Goal: Obtain resource: Download file/media

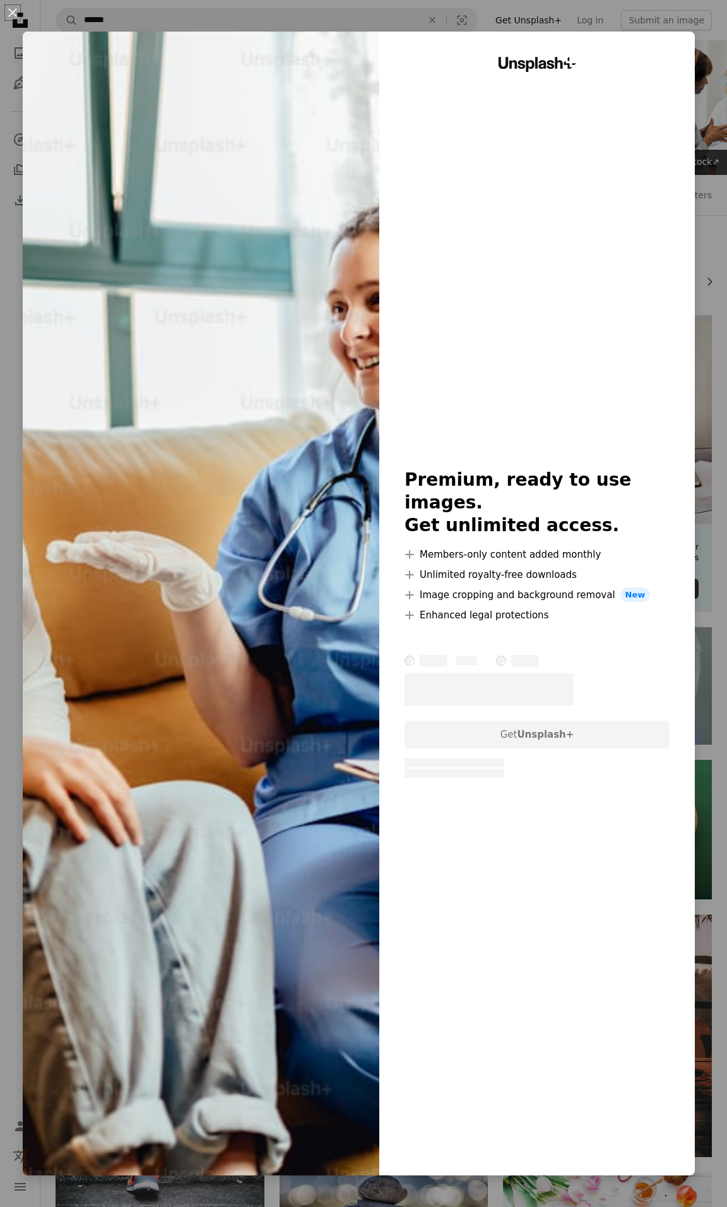
scroll to position [304, 0]
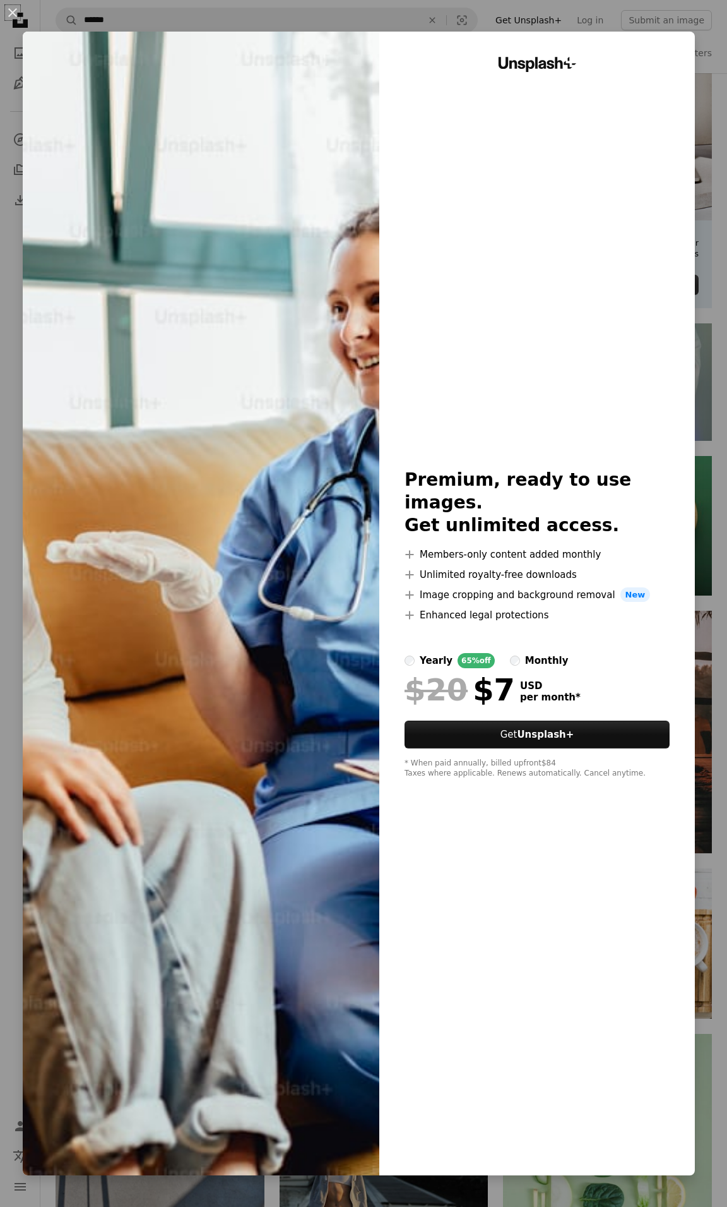
click at [297, 12] on div "An X shape Unsplash+ Premium, ready to use images. Get unlimited access. A plus…" at bounding box center [363, 603] width 727 height 1207
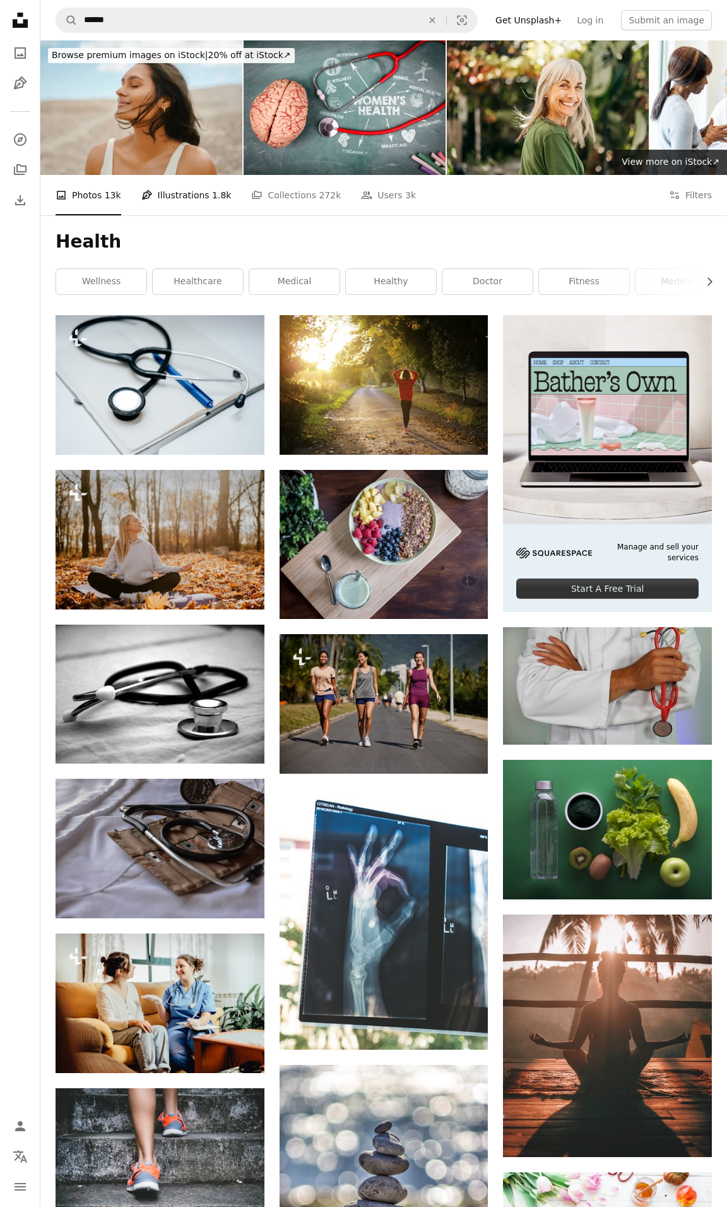
click at [170, 194] on link "Pen Tool Illustrations 1.8k" at bounding box center [186, 195] width 90 height 40
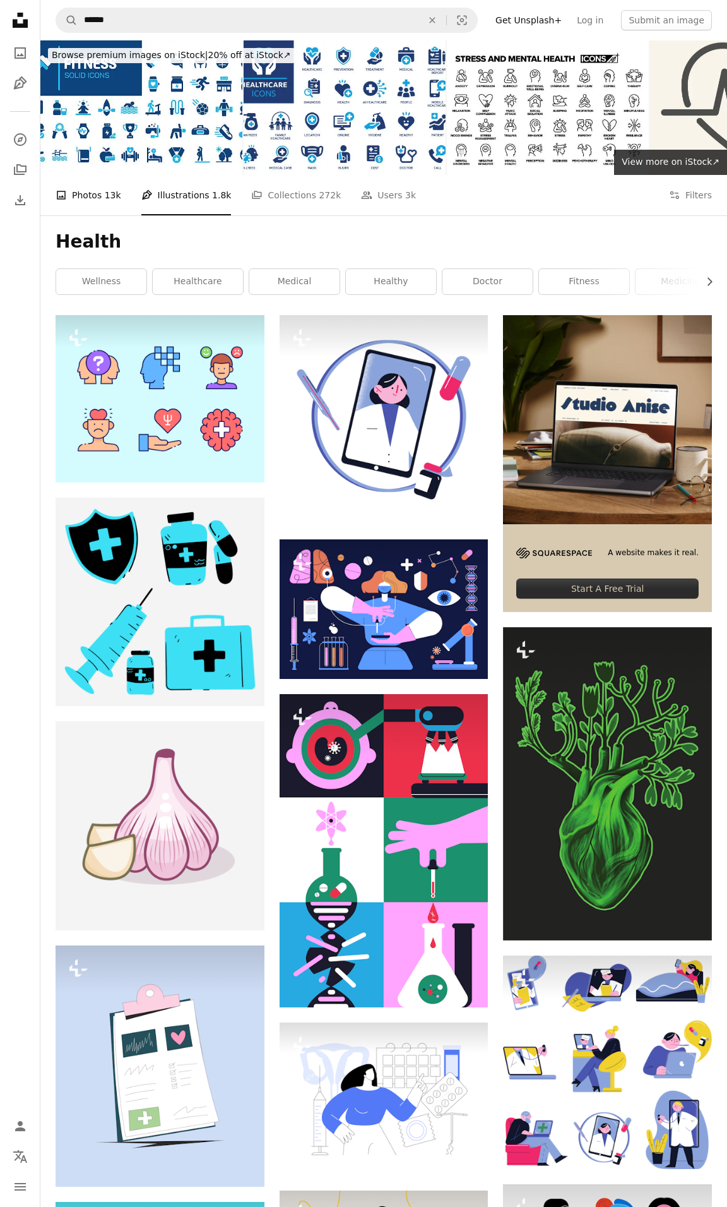
click at [95, 201] on link "A photo Photos 13k" at bounding box center [89, 195] width 66 height 40
